Goal: Information Seeking & Learning: Learn about a topic

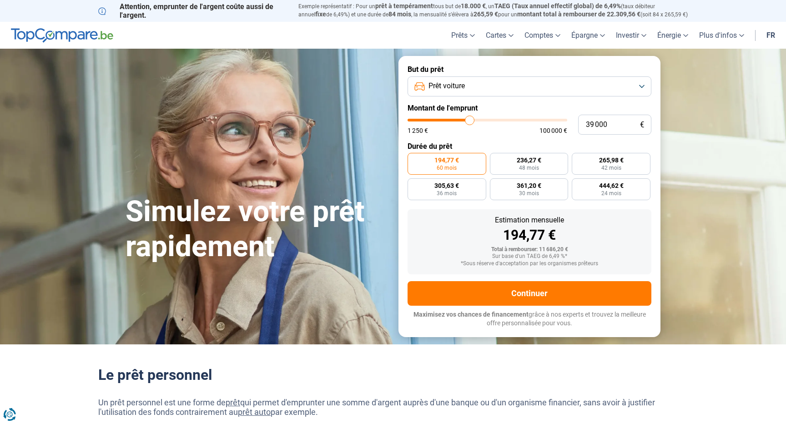
type input "38 750"
type input "38750"
type input "38 500"
type input "38500"
type input "38 000"
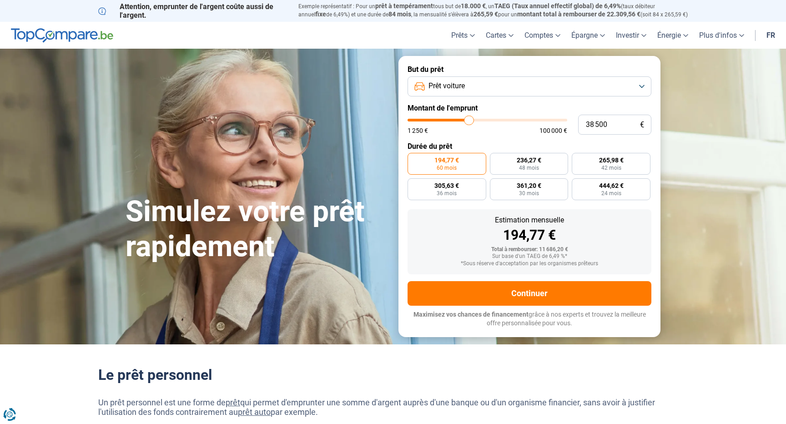
type input "38000"
type input "37 750"
type input "37750"
type input "37 500"
type input "37500"
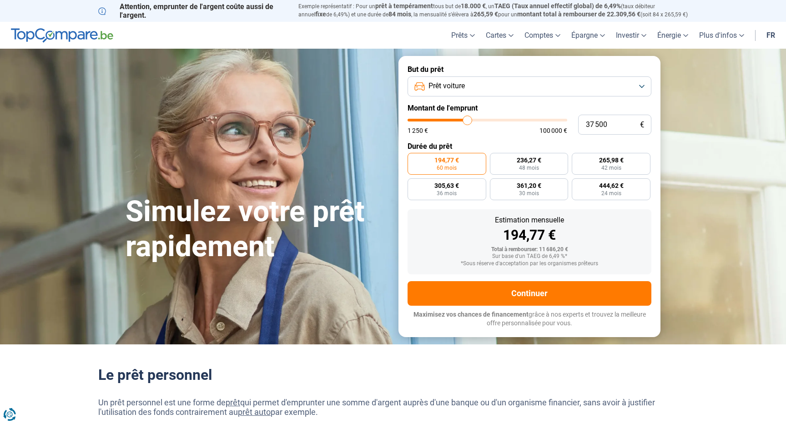
type input "37 250"
type input "37250"
type input "37 000"
type input "37000"
type input "36 500"
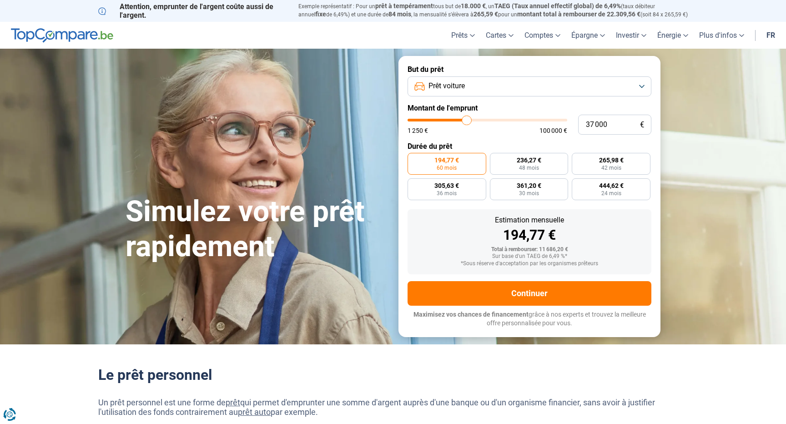
type input "36500"
type input "36 250"
type input "36250"
type input "36 000"
type input "36000"
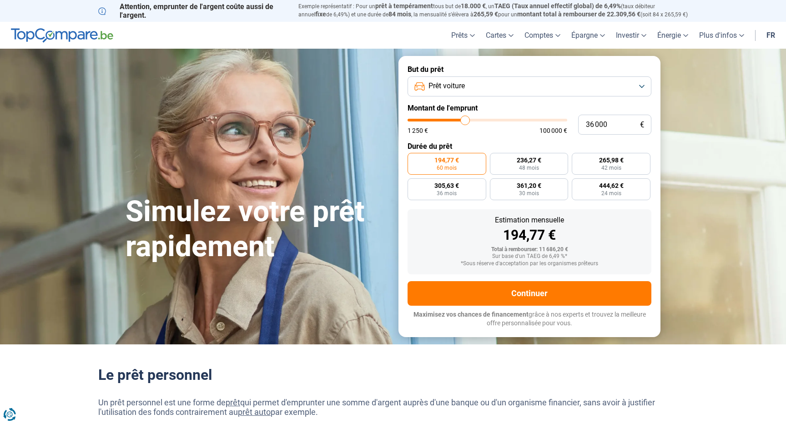
type input "35 750"
type input "35750"
type input "35 500"
type input "35500"
type input "35 000"
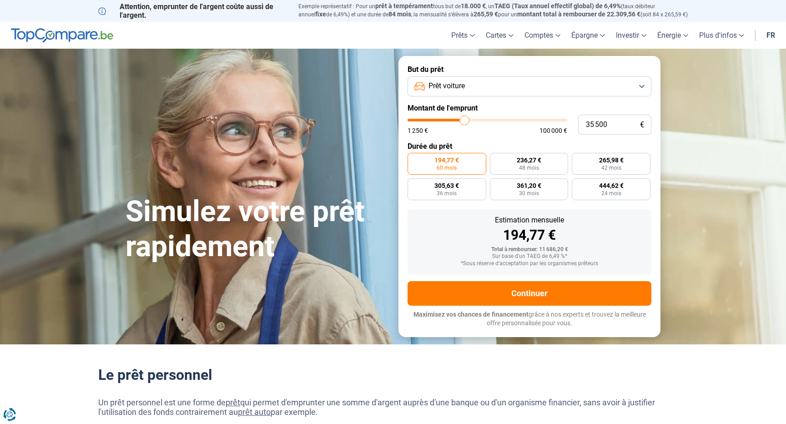
type input "35000"
type input "34 750"
type input "34750"
type input "34 500"
type input "34500"
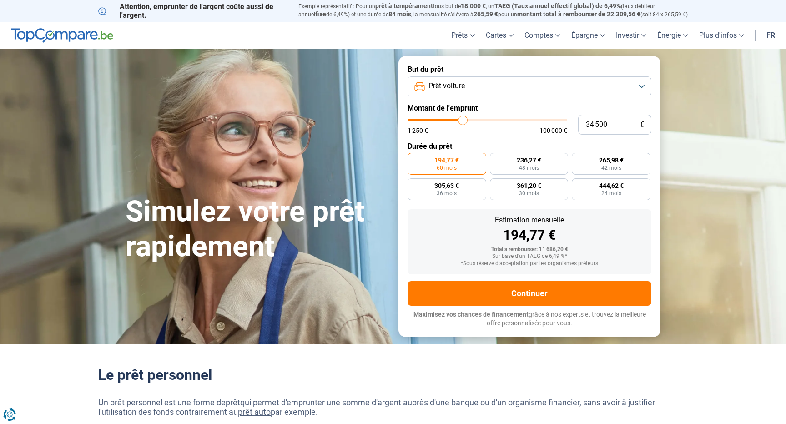
type input "34 250"
type input "34250"
type input "34 000"
type input "34000"
type input "33 500"
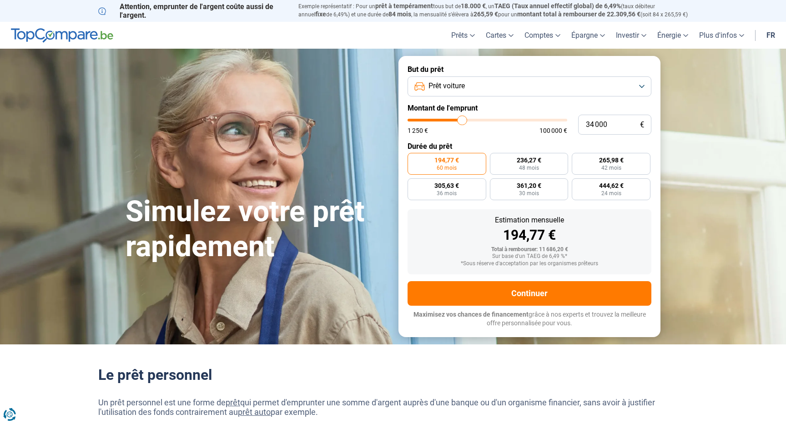
type input "33500"
type input "33 250"
type input "33250"
type input "33 000"
type input "33000"
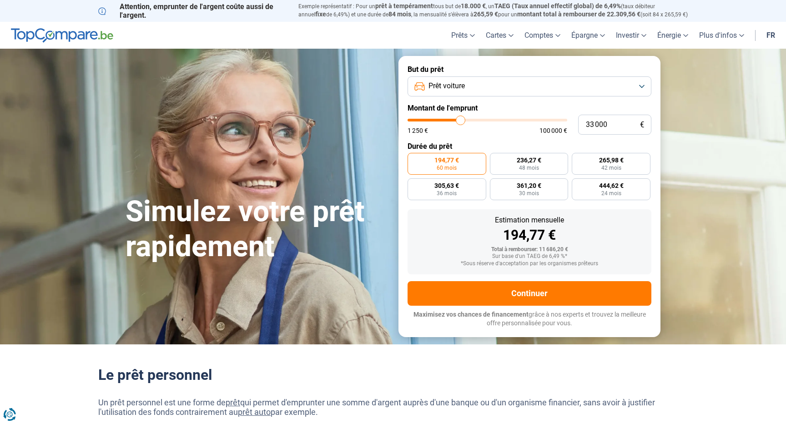
type input "32 750"
type input "32750"
type input "32 500"
type input "32500"
type input "32 000"
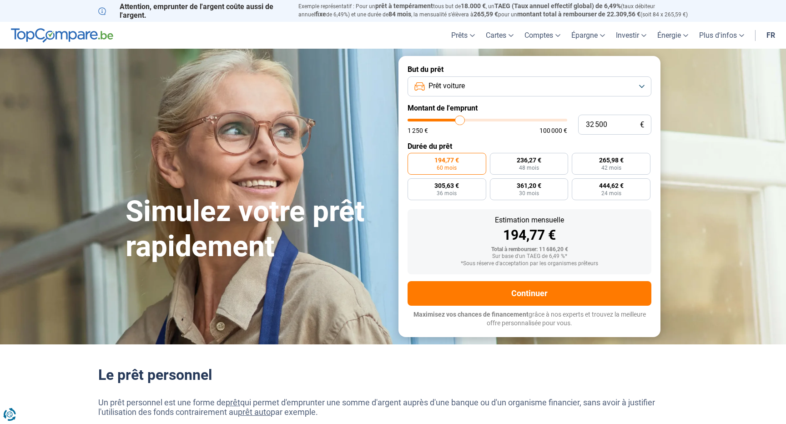
type input "32000"
type input "31 750"
type input "31750"
type input "31 500"
type input "31500"
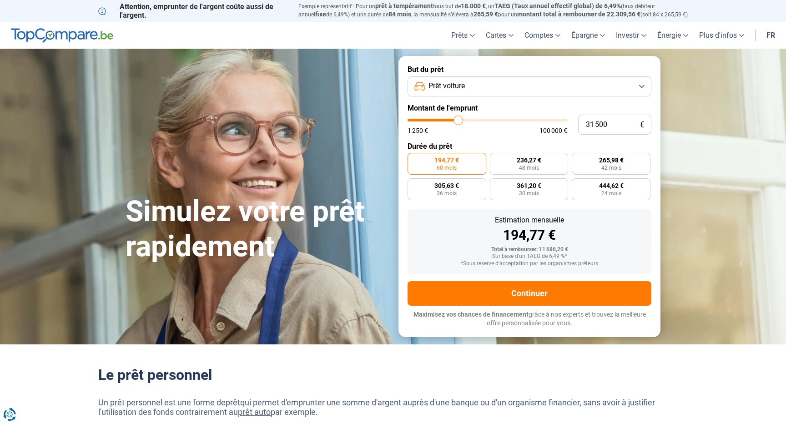
type input "31 250"
type input "31250"
type input "31 000"
type input "31000"
type input "30 500"
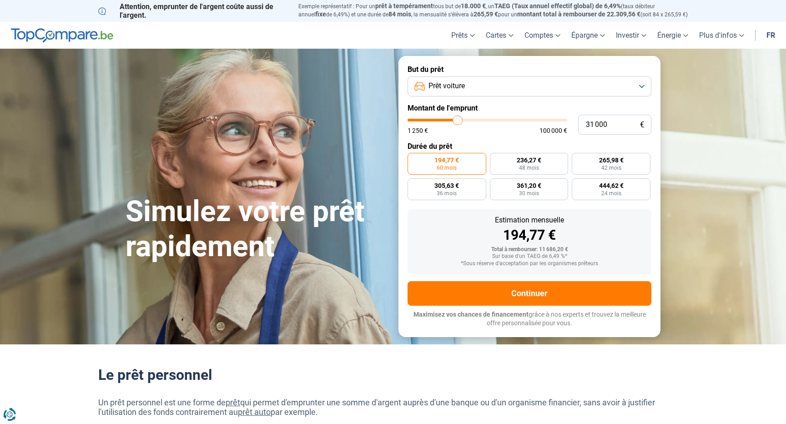
type input "30500"
type input "30 250"
type input "30250"
type input "30 000"
type input "30000"
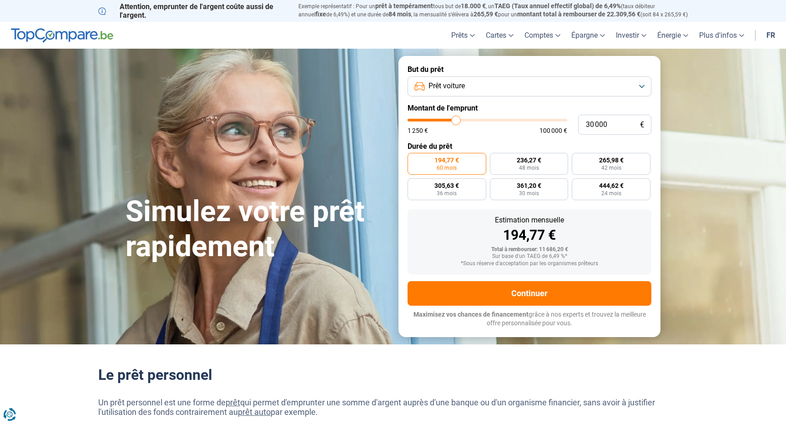
type input "29 750"
type input "29750"
type input "29 500"
type input "29500"
type input "29 000"
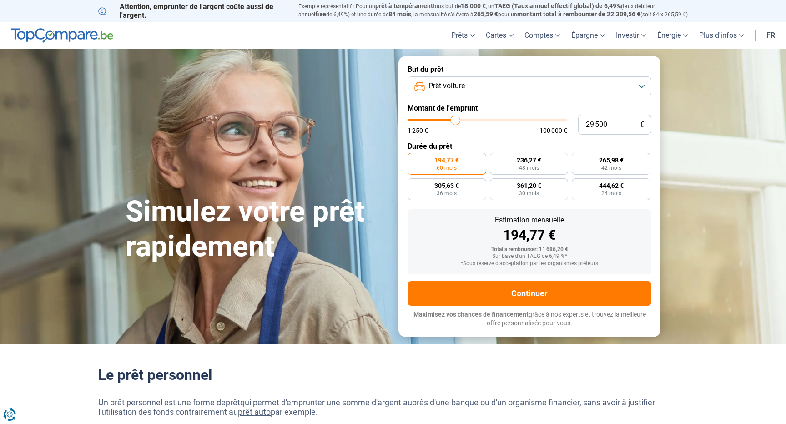
type input "29000"
type input "28 750"
type input "28750"
type input "28 500"
type input "28500"
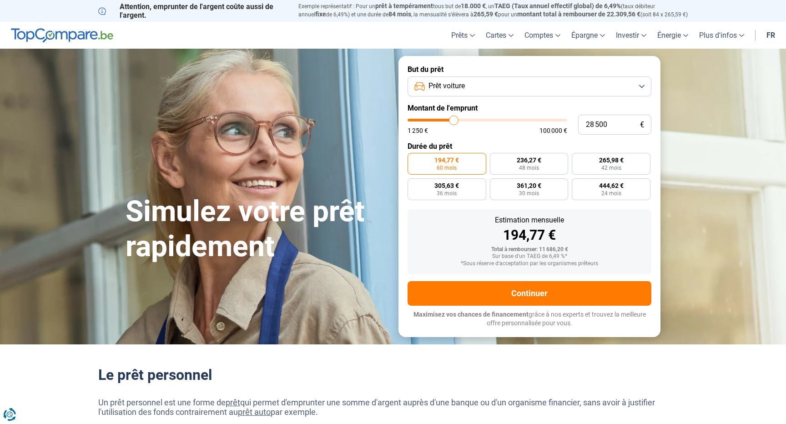
type input "28 250"
type input "28250"
type input "28 000"
type input "28000"
type input "27 500"
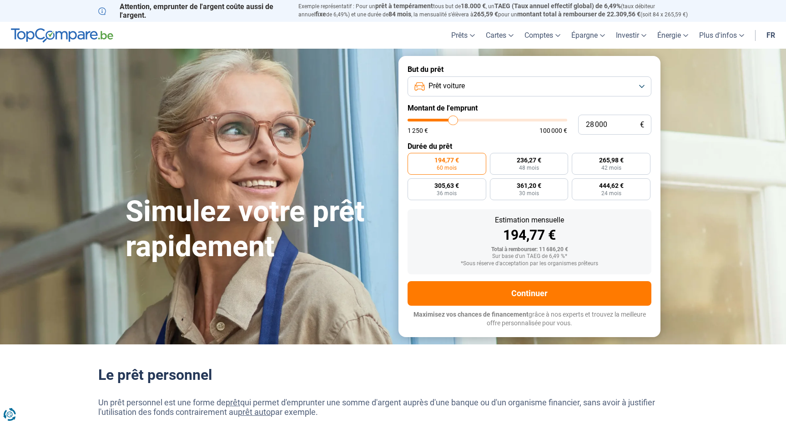
type input "27500"
type input "27 250"
type input "27250"
type input "27 000"
type input "27000"
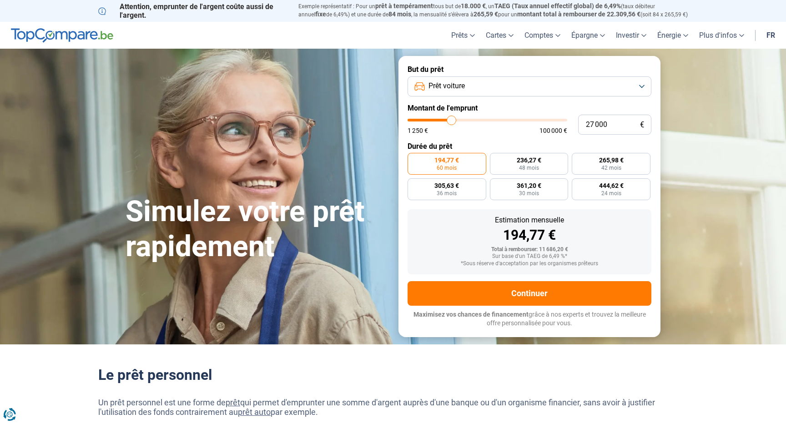
type input "26 750"
type input "26750"
type input "26 500"
type input "26500"
type input "26 000"
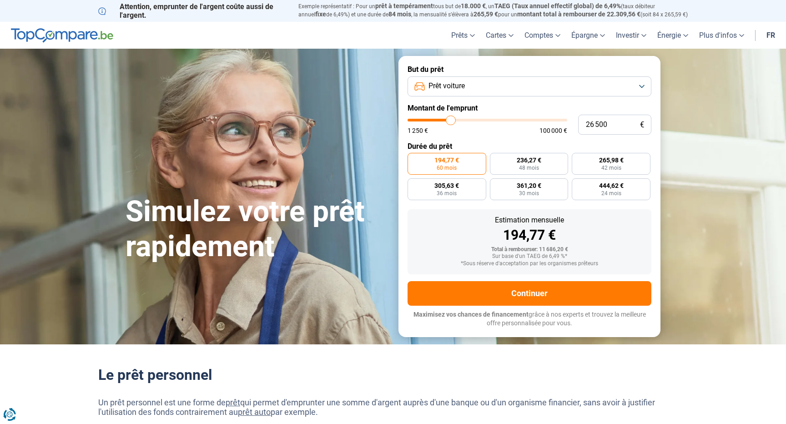
type input "26000"
type input "25 750"
type input "25750"
type input "25 500"
type input "25500"
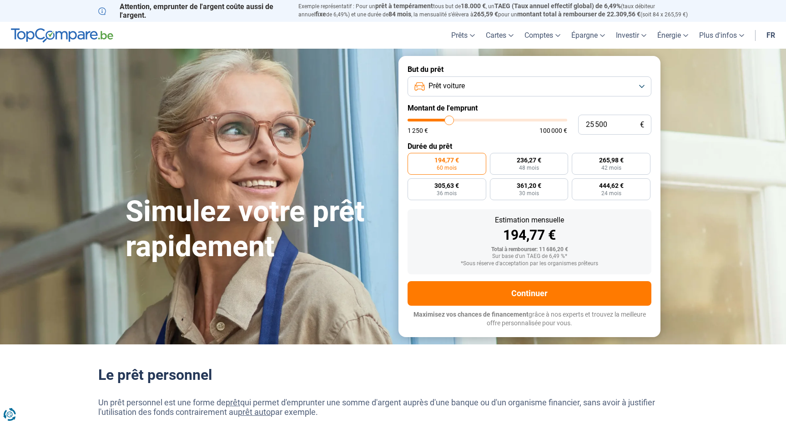
type input "25 250"
type input "25250"
type input "25 000"
type input "25000"
type input "24 500"
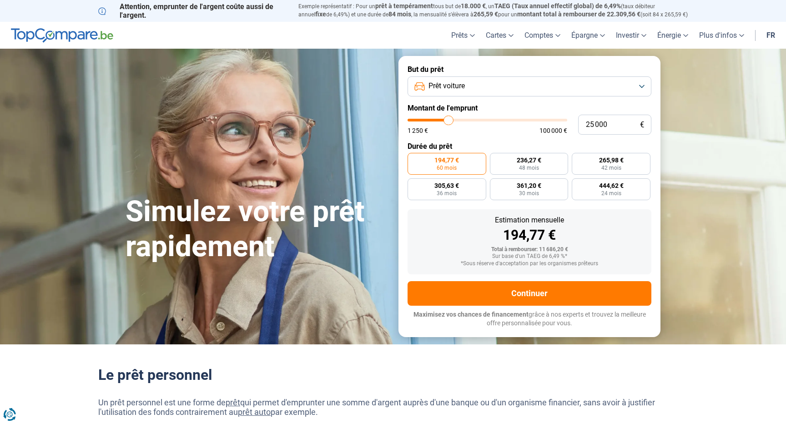
type input "24500"
type input "24 250"
type input "24250"
type input "24 000"
type input "24000"
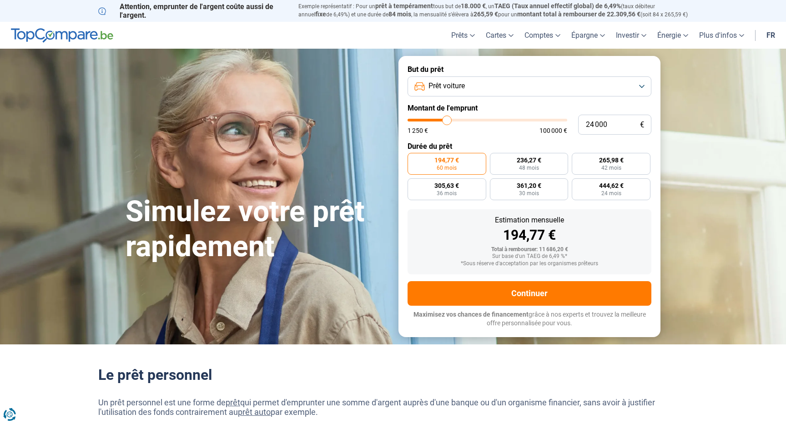
type input "23 750"
type input "23750"
type input "23 500"
type input "23500"
type input "23 000"
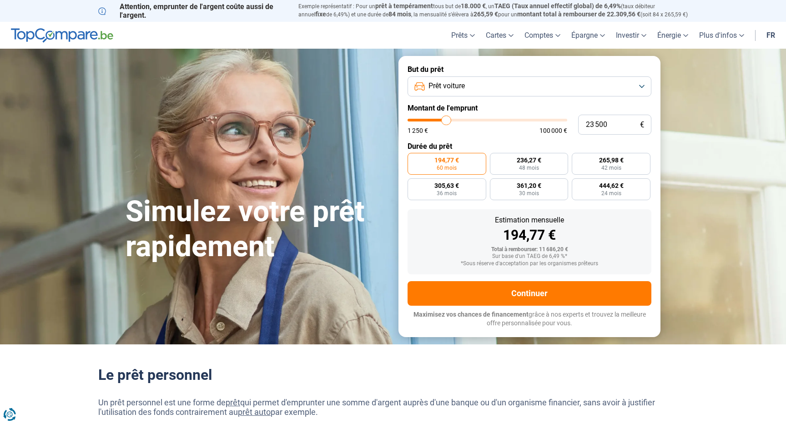
type input "23000"
type input "22 750"
type input "22750"
type input "22 500"
type input "22500"
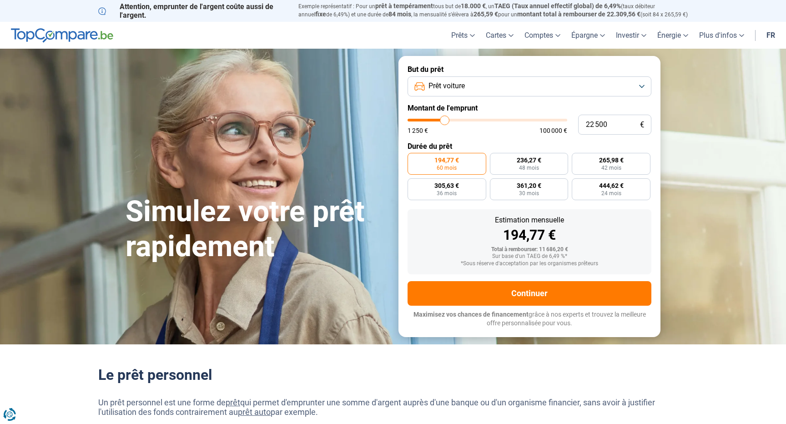
type input "22 250"
type input "22250"
type input "22 000"
type input "22000"
type input "21 500"
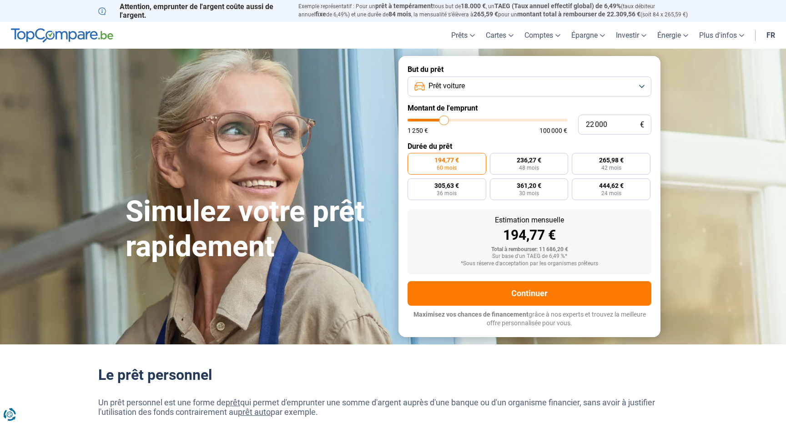
type input "21500"
type input "21 250"
type input "21250"
type input "21 000"
type input "21000"
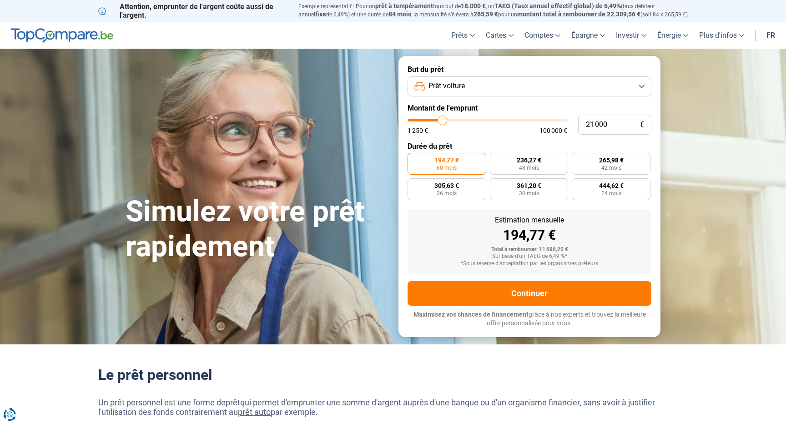
type input "20 750"
type input "20750"
type input "20 500"
type input "20500"
type input "20 000"
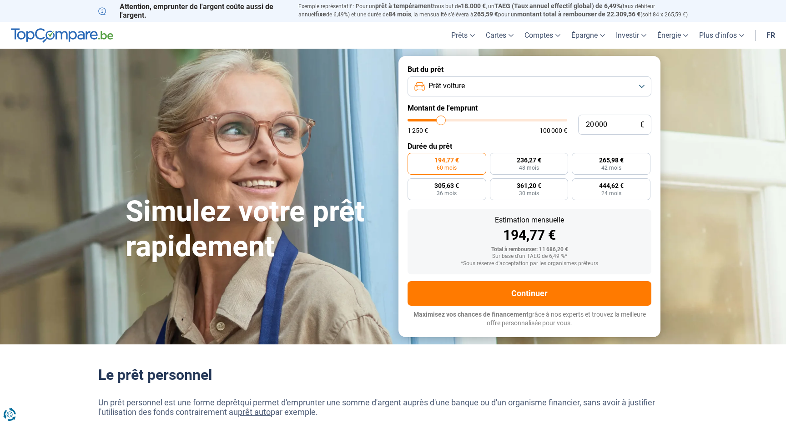
type input "20000"
click at [441, 120] on input "range" at bounding box center [487, 120] width 160 height 3
radio input "false"
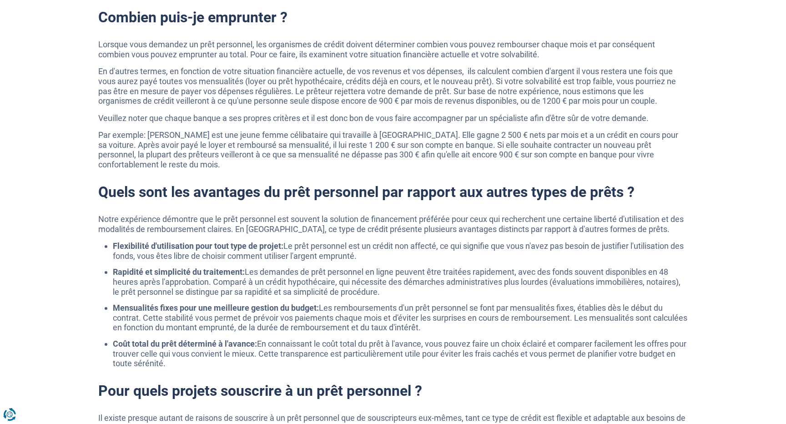
scroll to position [685, 0]
